Goal: Transaction & Acquisition: Book appointment/travel/reservation

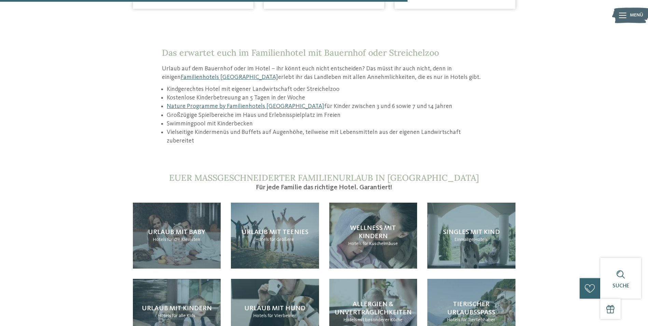
scroll to position [752, 0]
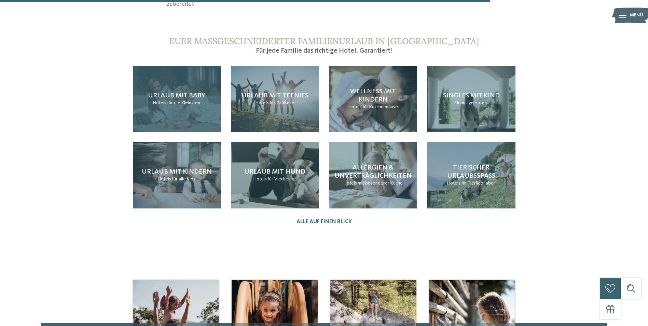
click at [159, 92] on span "Urlaub mit Baby" at bounding box center [176, 95] width 57 height 7
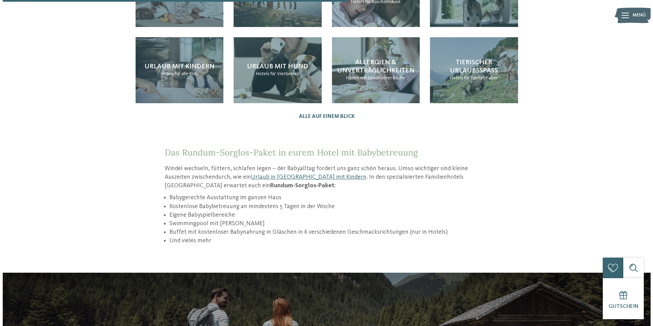
scroll to position [786, 0]
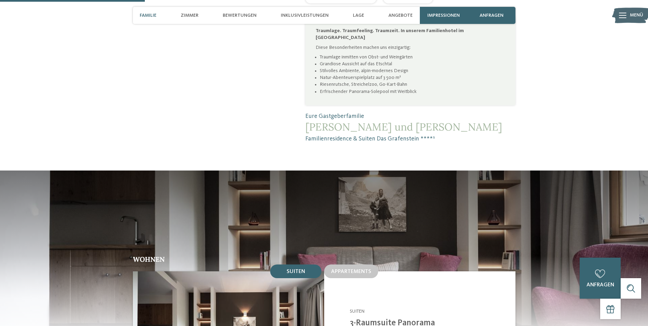
scroll to position [615, 0]
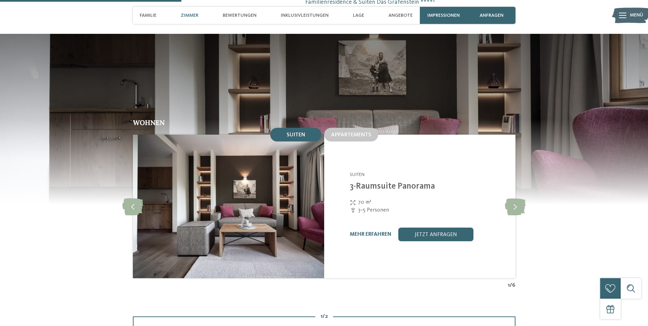
click at [354, 135] on div "Familienresidence & Suiten Das Grafenstein ****S Tscherms - Meraner Land Suiten…" at bounding box center [419, 207] width 191 height 144
click at [351, 128] on div "Appartements" at bounding box center [351, 135] width 54 height 14
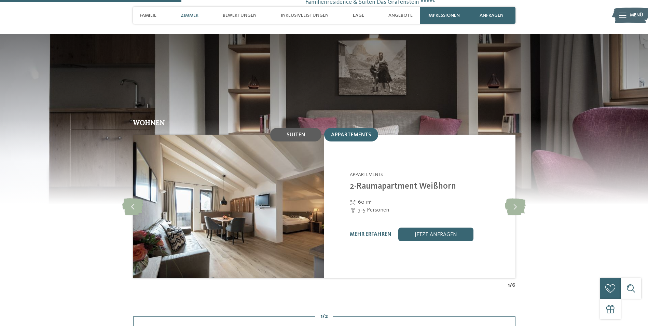
click at [295, 132] on span "Suiten" at bounding box center [296, 134] width 18 height 5
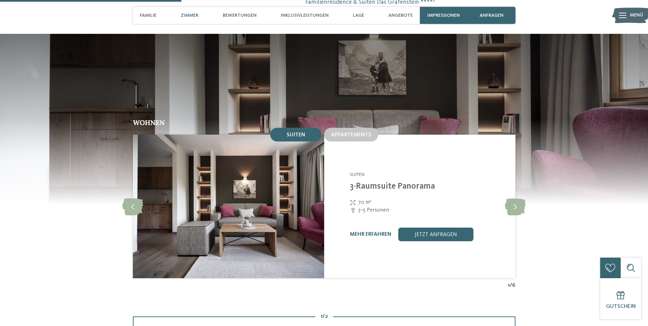
click at [359, 126] on div "Appartements" at bounding box center [351, 134] width 57 height 16
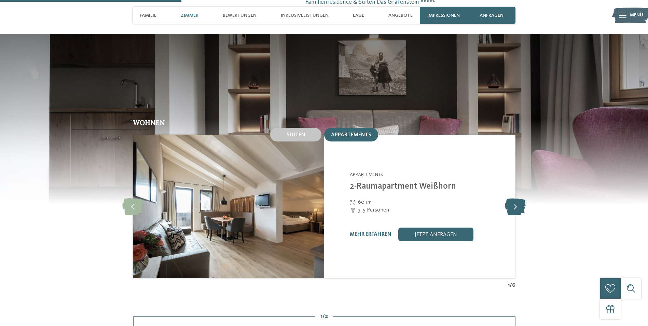
click at [515, 198] on icon at bounding box center [515, 206] width 21 height 17
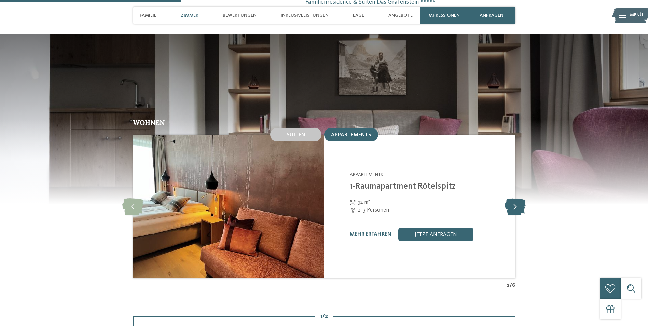
click at [515, 198] on icon at bounding box center [515, 206] width 21 height 17
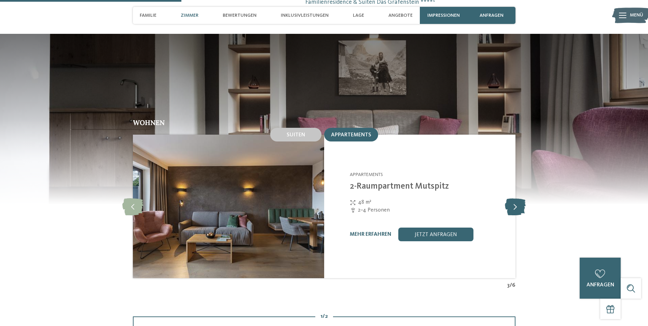
click at [515, 198] on icon at bounding box center [515, 206] width 21 height 17
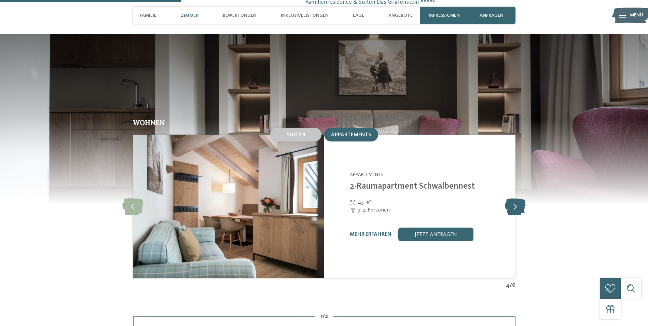
click at [515, 198] on icon at bounding box center [515, 206] width 21 height 17
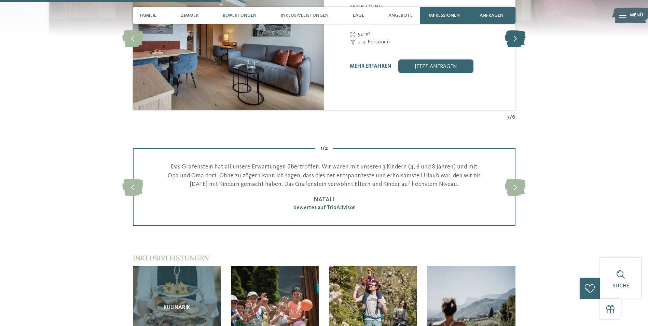
scroll to position [820, 0]
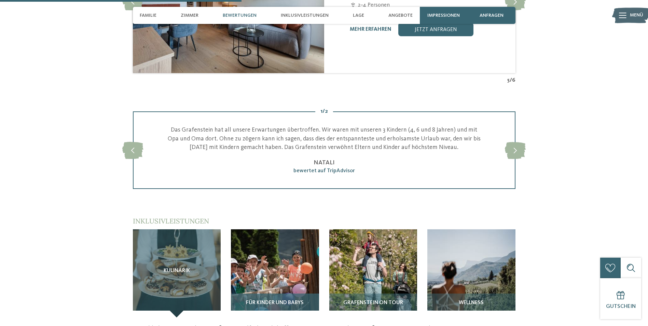
click at [304, 251] on img at bounding box center [275, 273] width 88 height 88
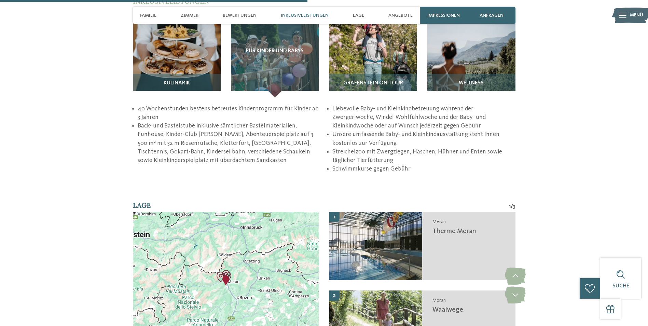
scroll to position [1059, 0]
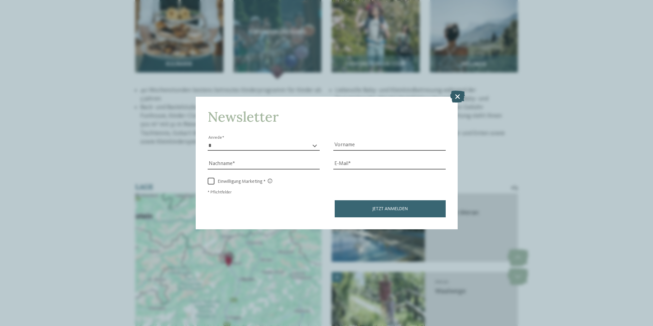
click at [454, 95] on icon at bounding box center [457, 96] width 15 height 12
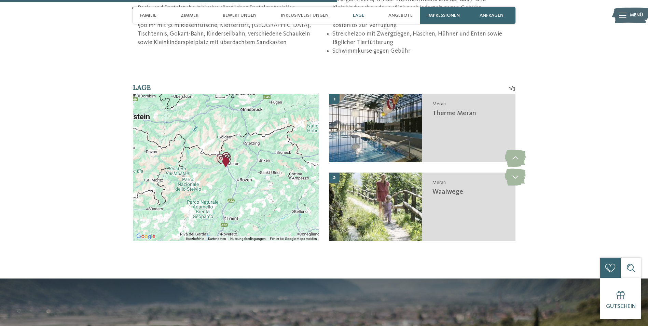
scroll to position [1162, 0]
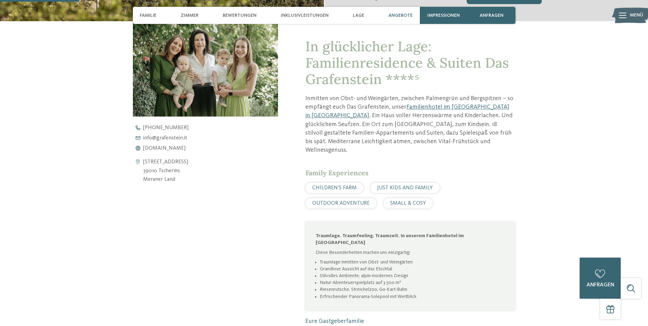
click at [405, 20] on div "Angebote" at bounding box center [400, 15] width 31 height 17
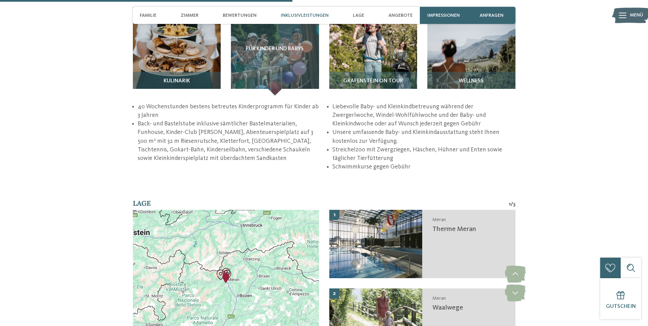
scroll to position [1007, 0]
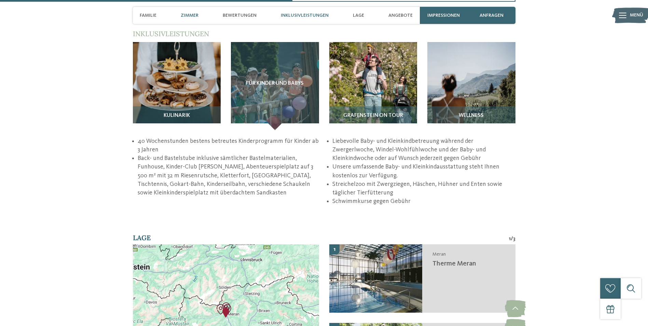
click at [184, 17] on span "Zimmer" at bounding box center [190, 16] width 18 height 6
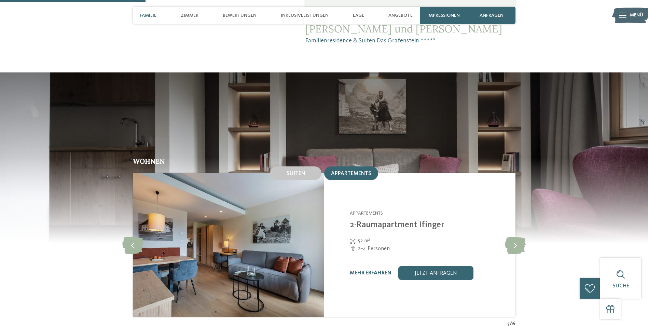
scroll to position [493, 0]
